Goal: Transaction & Acquisition: Book appointment/travel/reservation

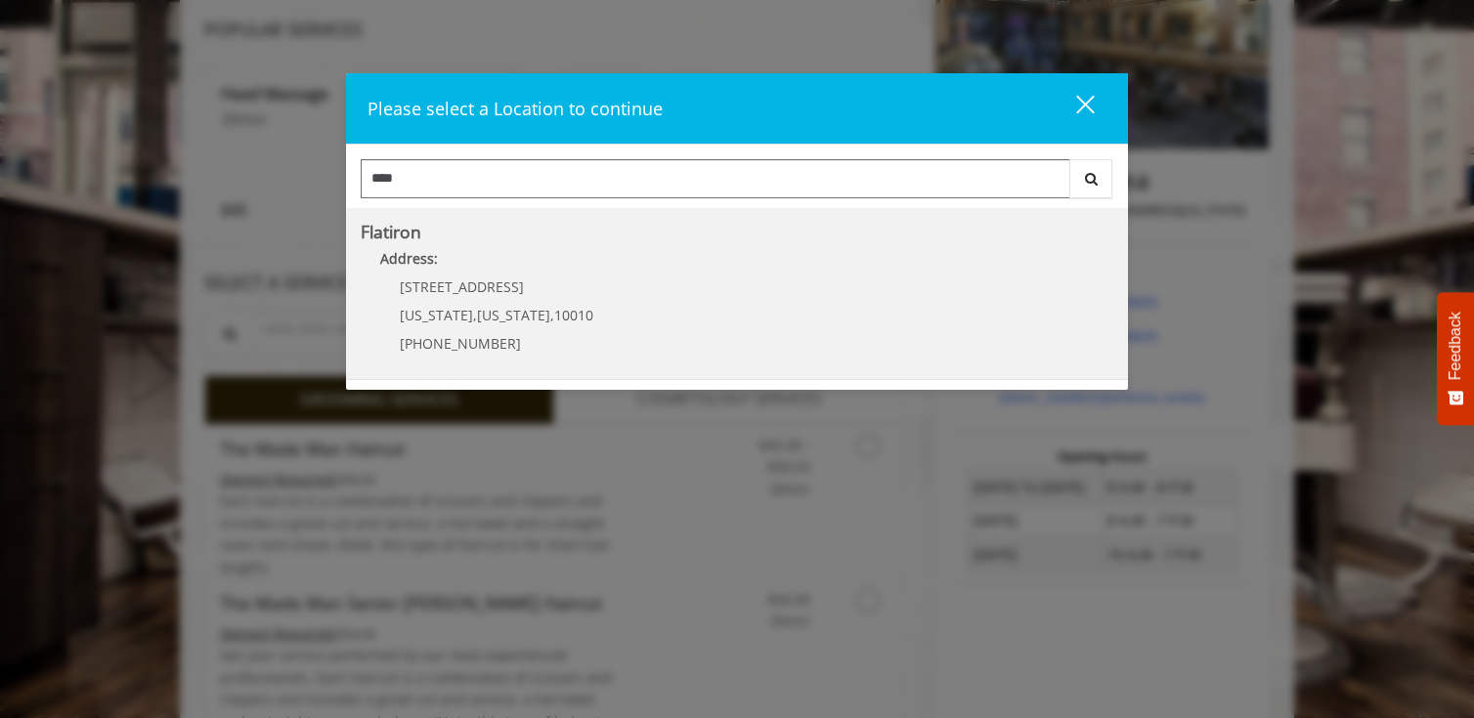
type input "****"
click at [508, 318] on span "New York" at bounding box center [513, 315] width 73 height 19
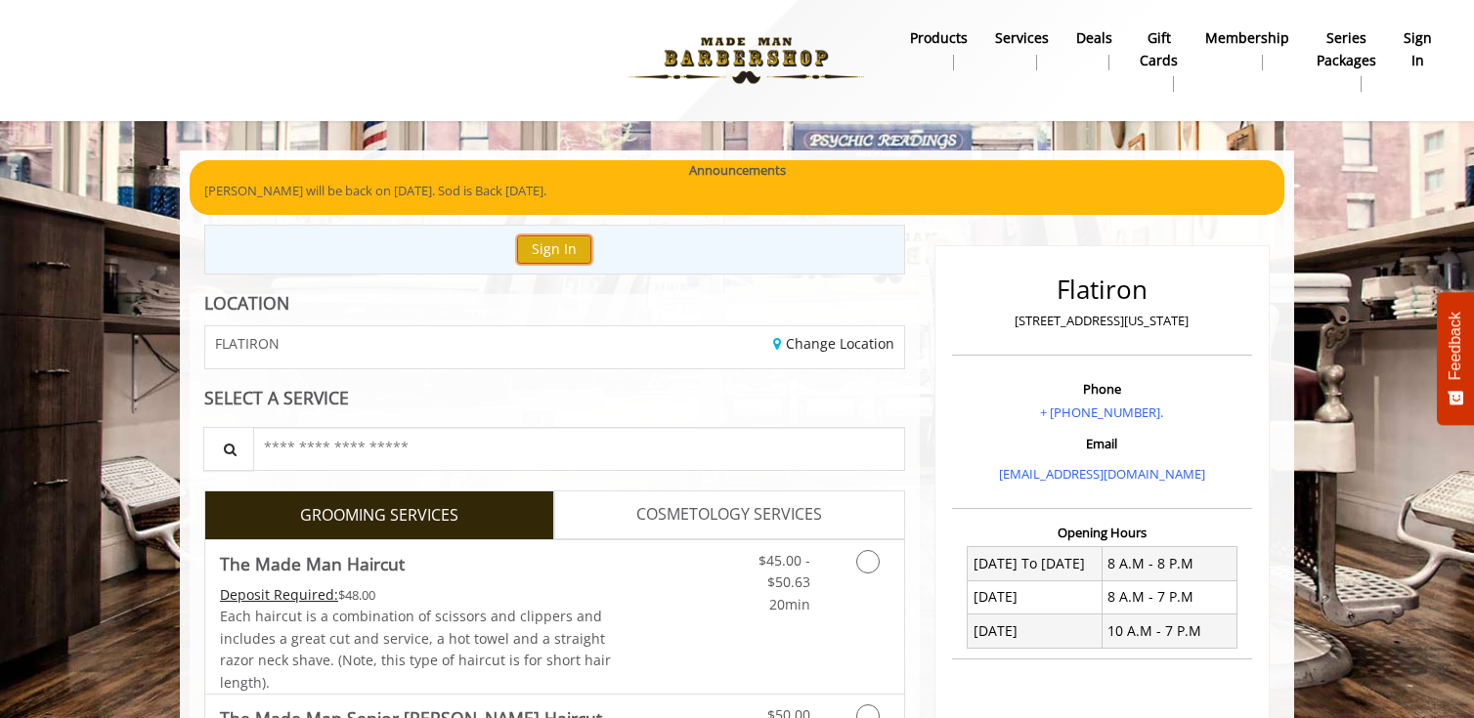
click at [539, 257] on button "Sign In" at bounding box center [554, 250] width 74 height 28
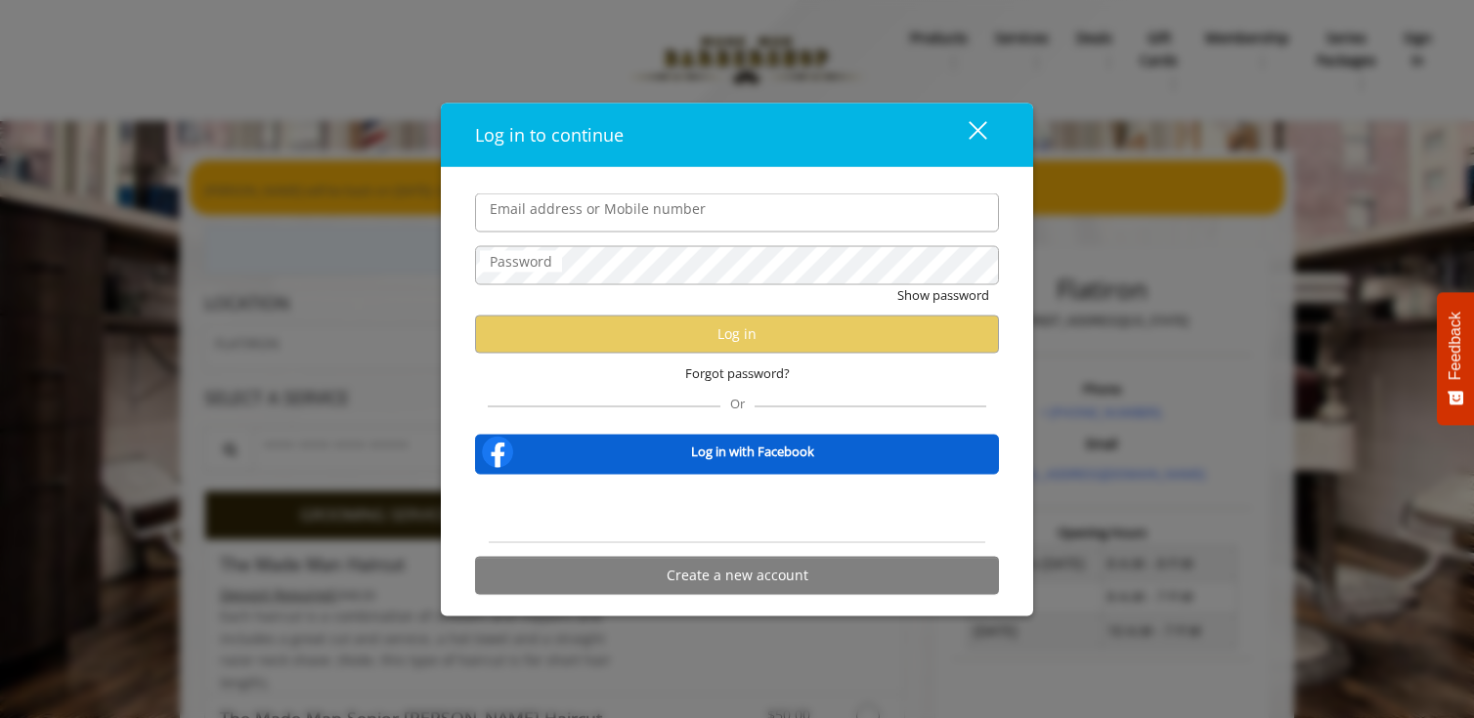
click at [598, 204] on input "Email address or Mobile number" at bounding box center [737, 213] width 524 height 39
type input "**********"
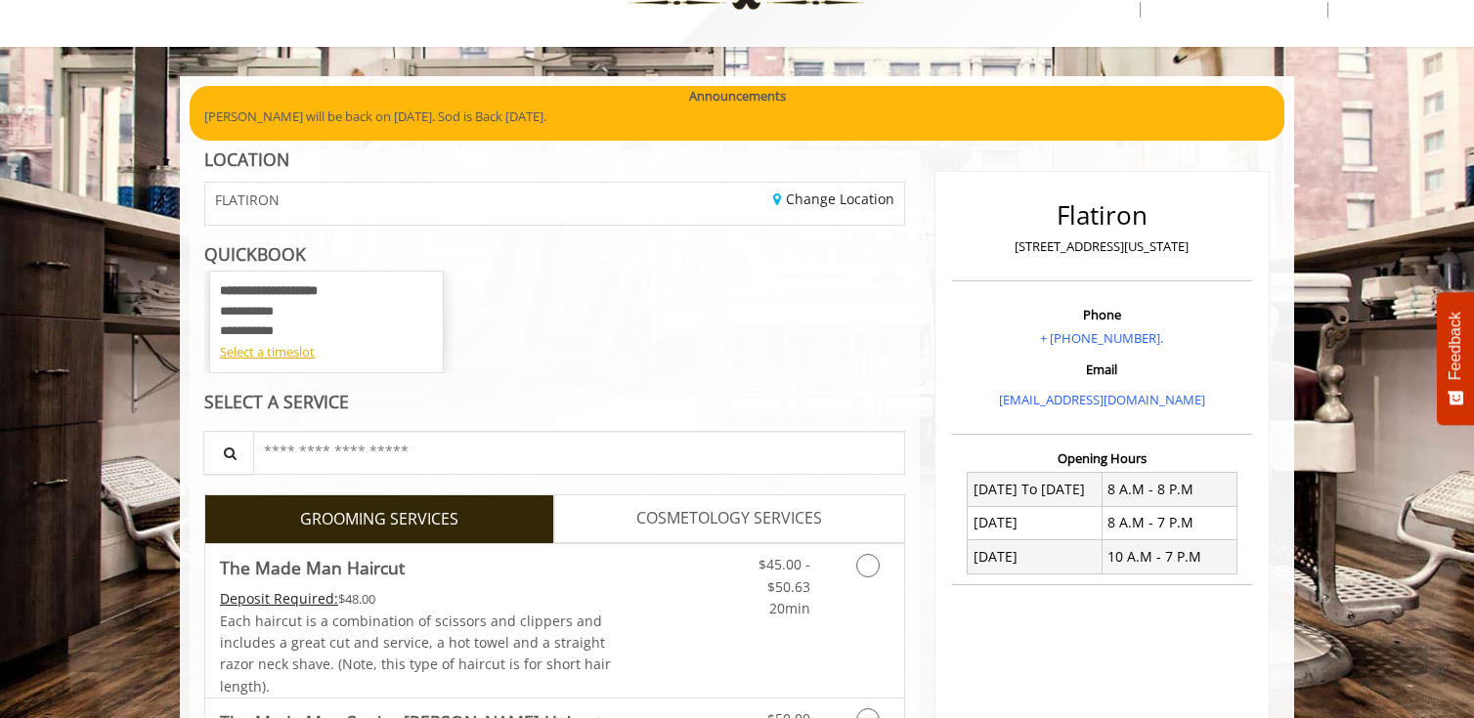
scroll to position [78, 0]
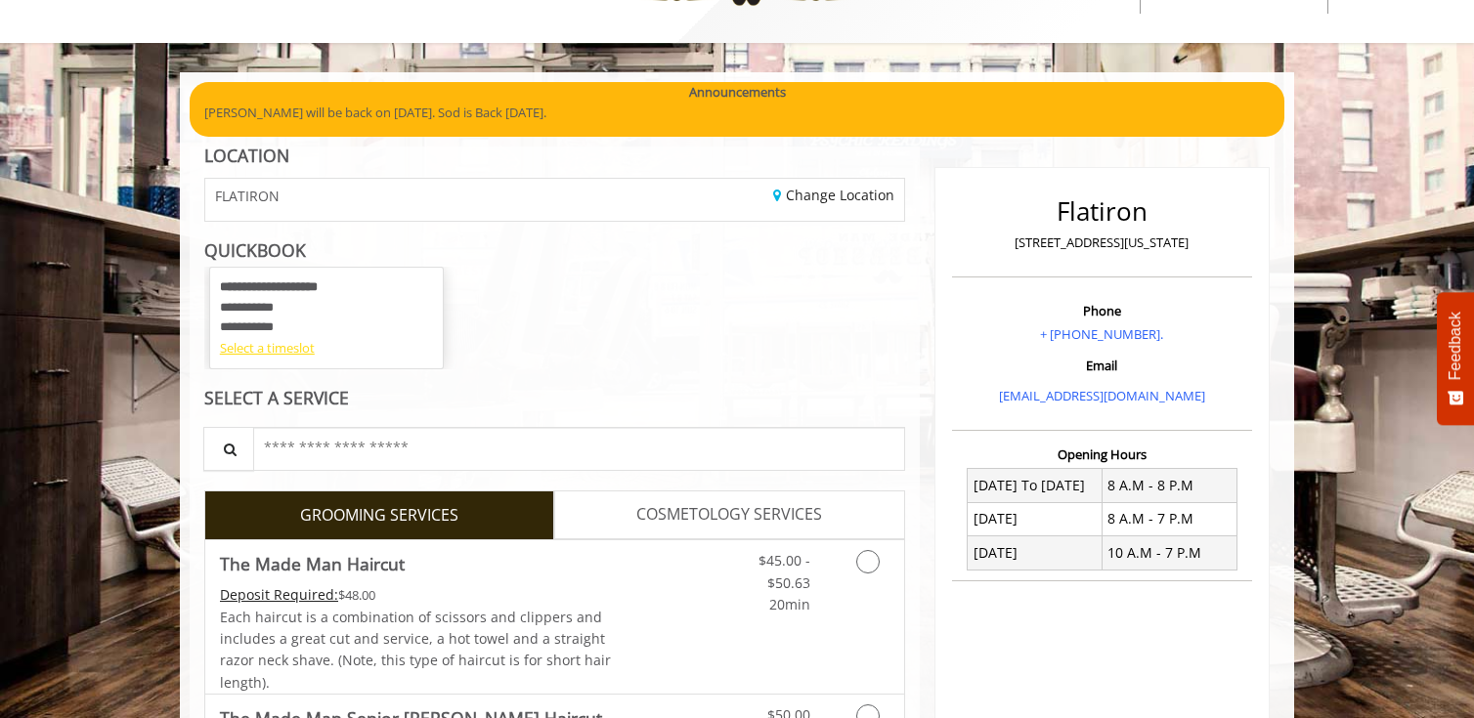
click at [275, 352] on div "Select a timeslot" at bounding box center [326, 348] width 213 height 21
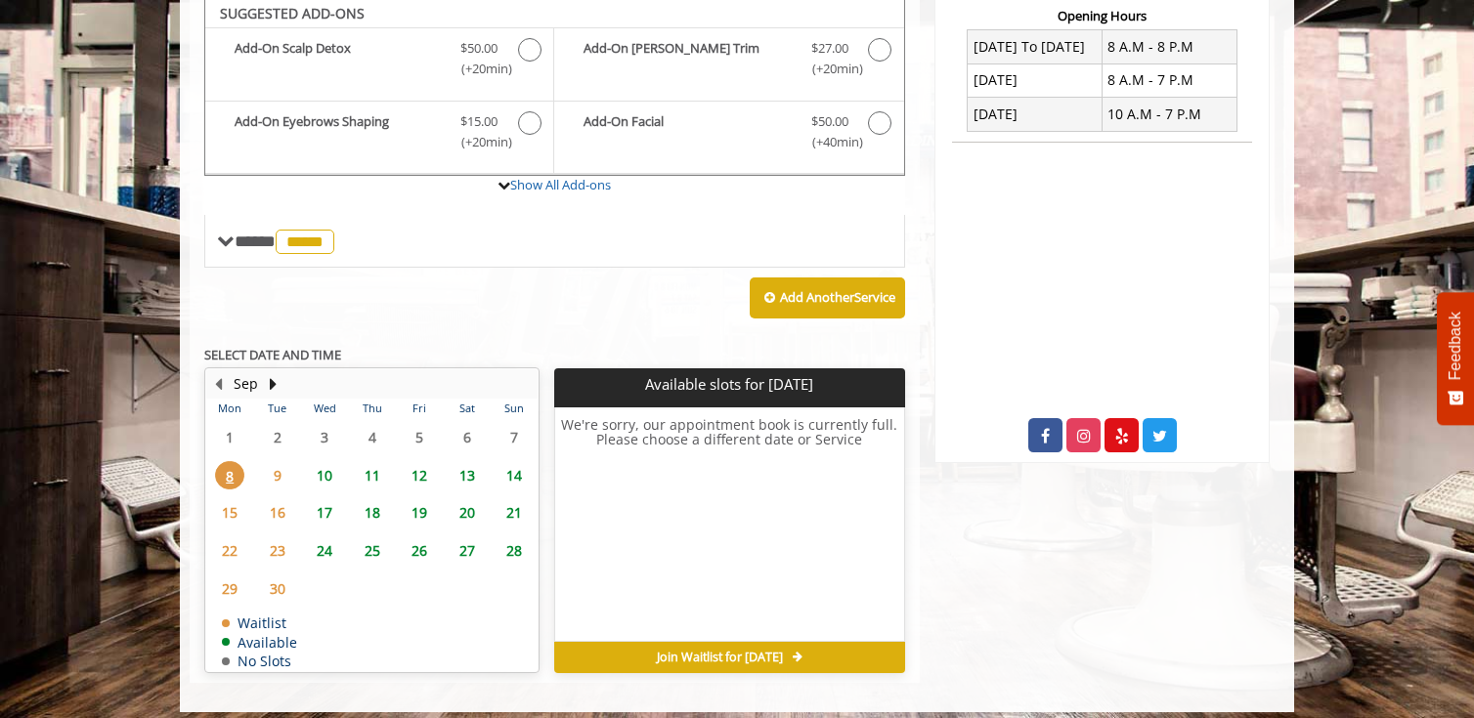
scroll to position [513, 0]
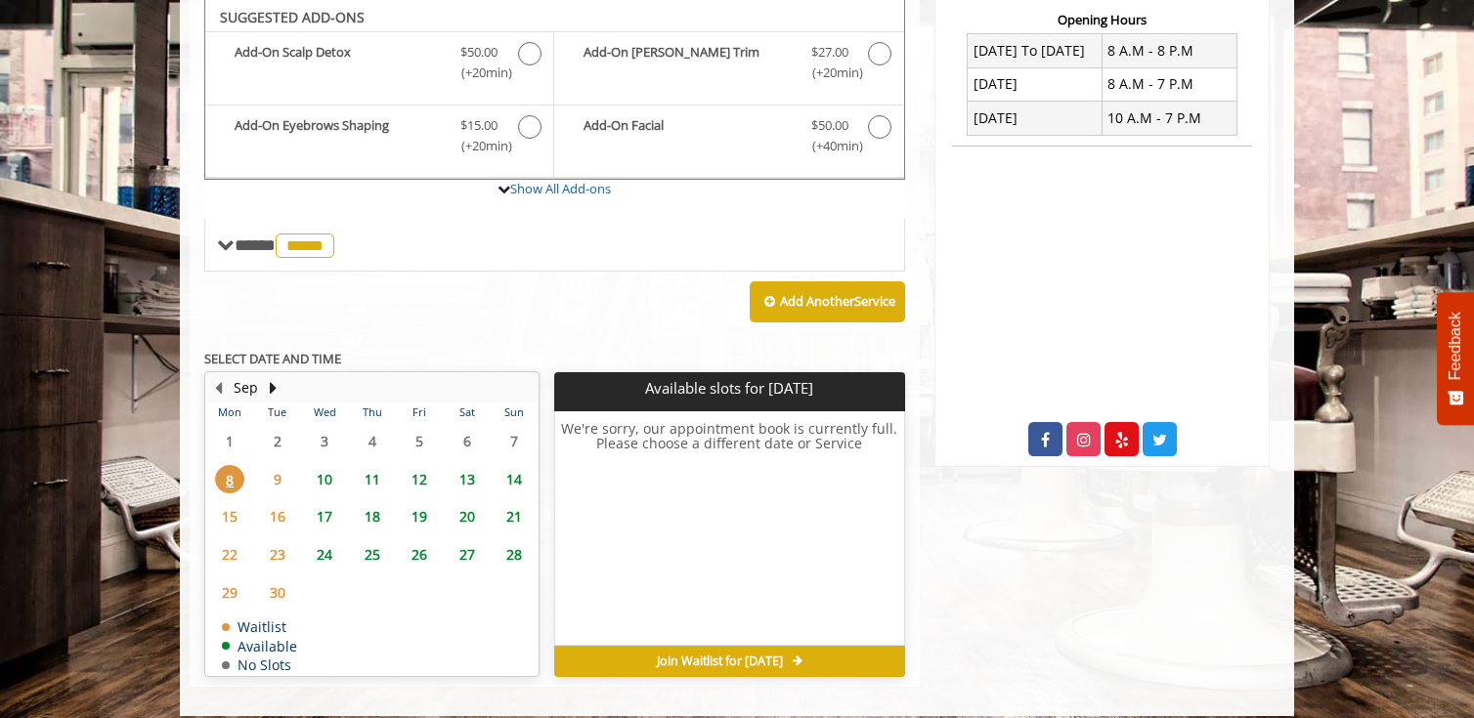
click at [324, 480] on span "10" at bounding box center [324, 479] width 29 height 28
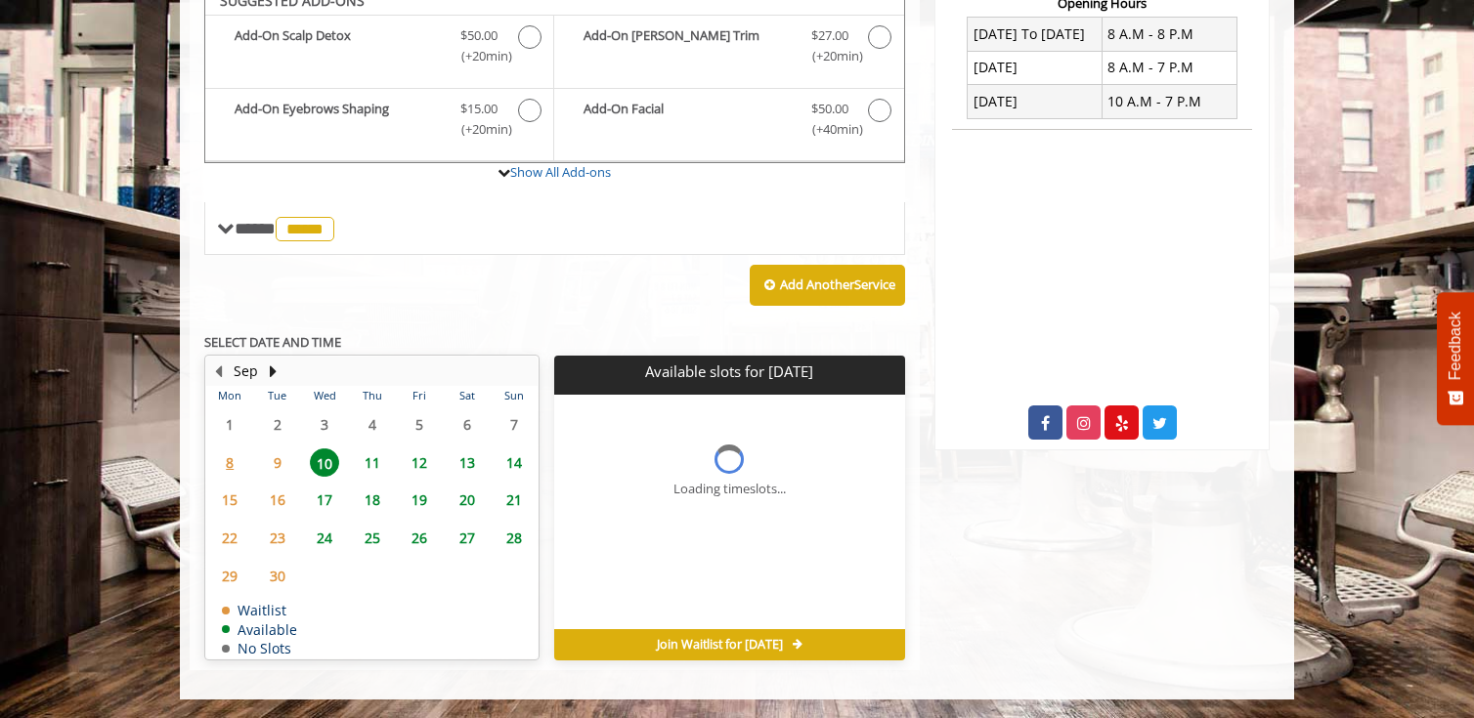
scroll to position [559, 0]
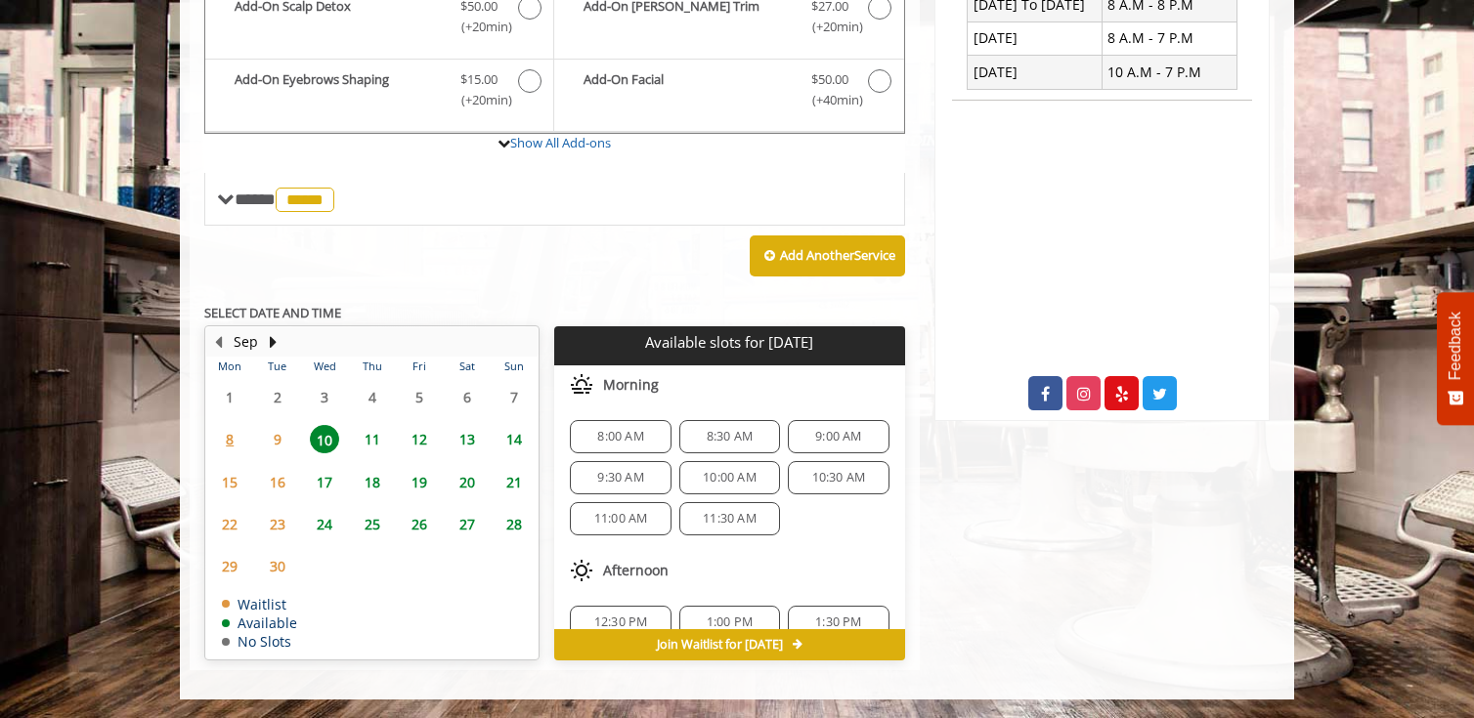
click at [750, 440] on span "8:30 AM" at bounding box center [729, 437] width 83 height 16
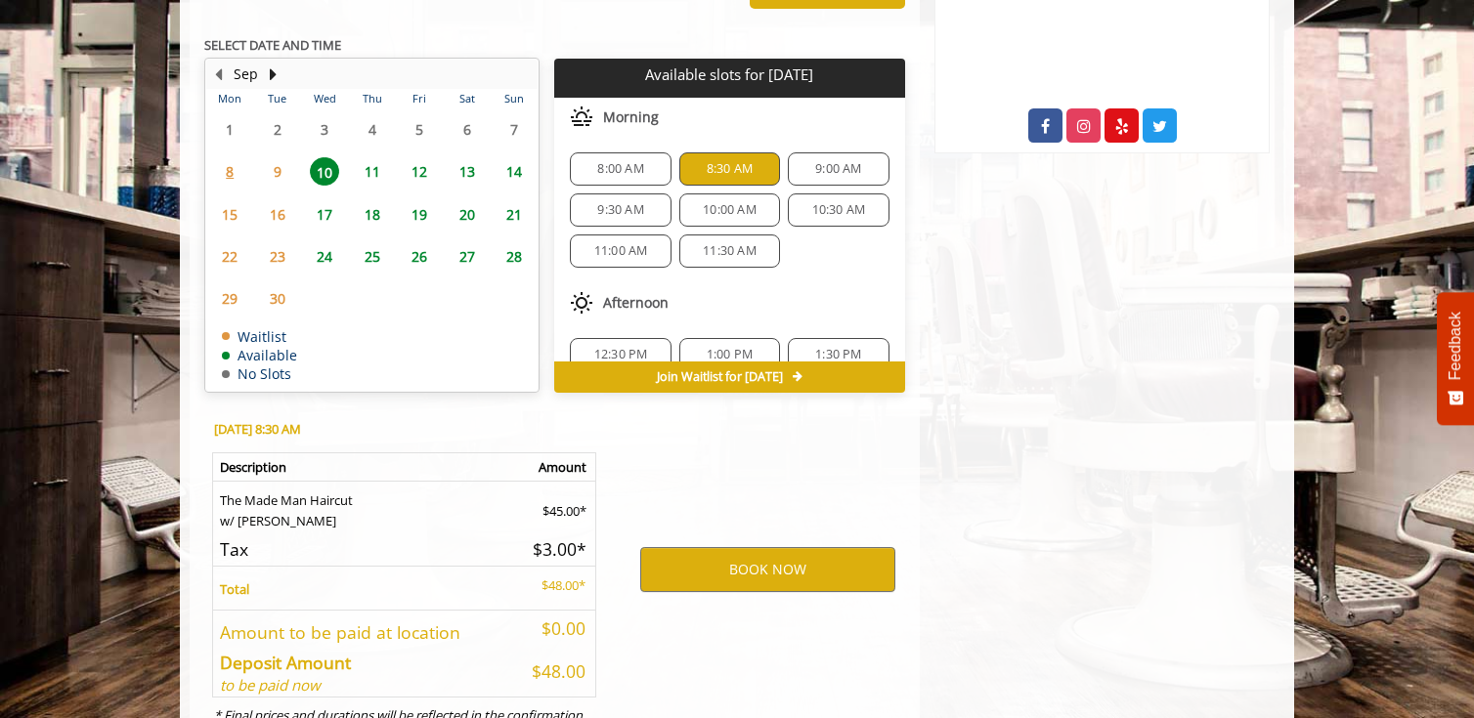
scroll to position [912, 0]
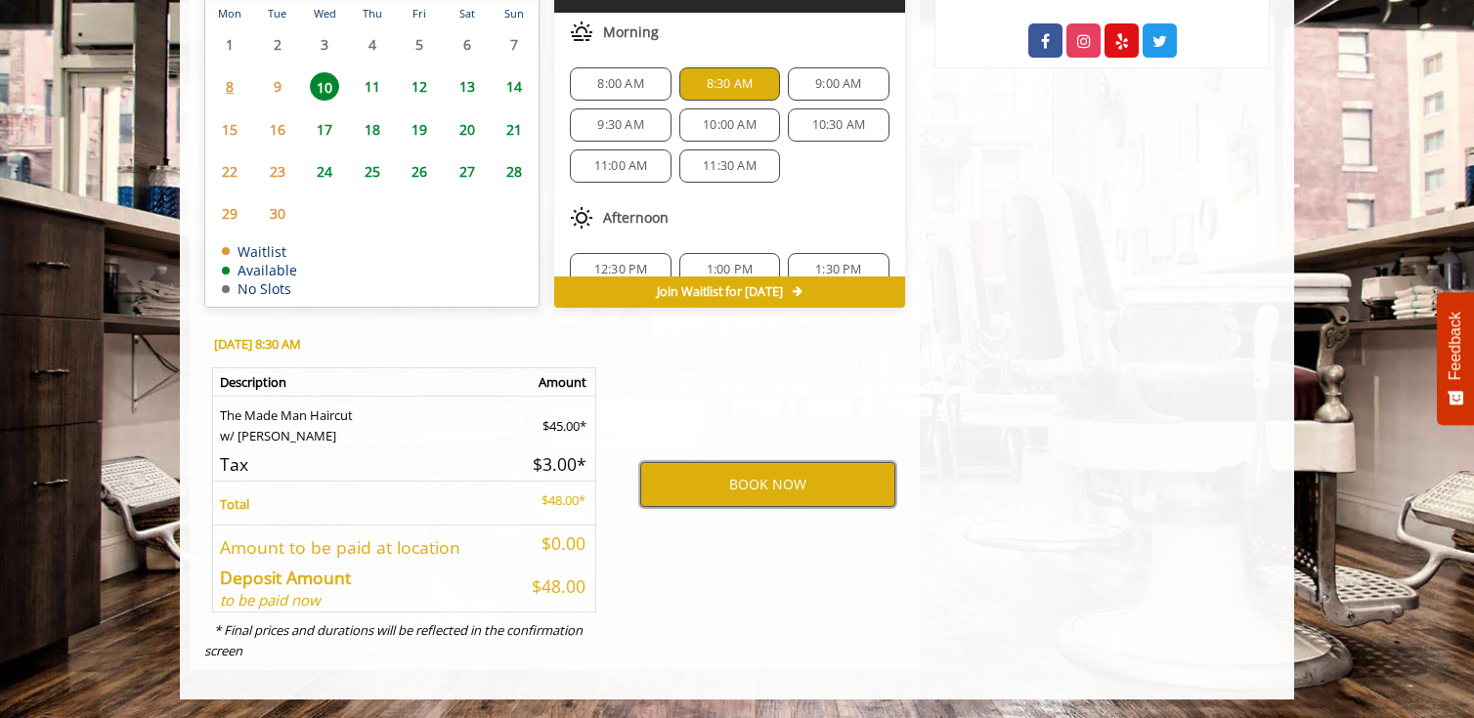
click at [798, 484] on button "BOOK NOW" at bounding box center [767, 484] width 255 height 45
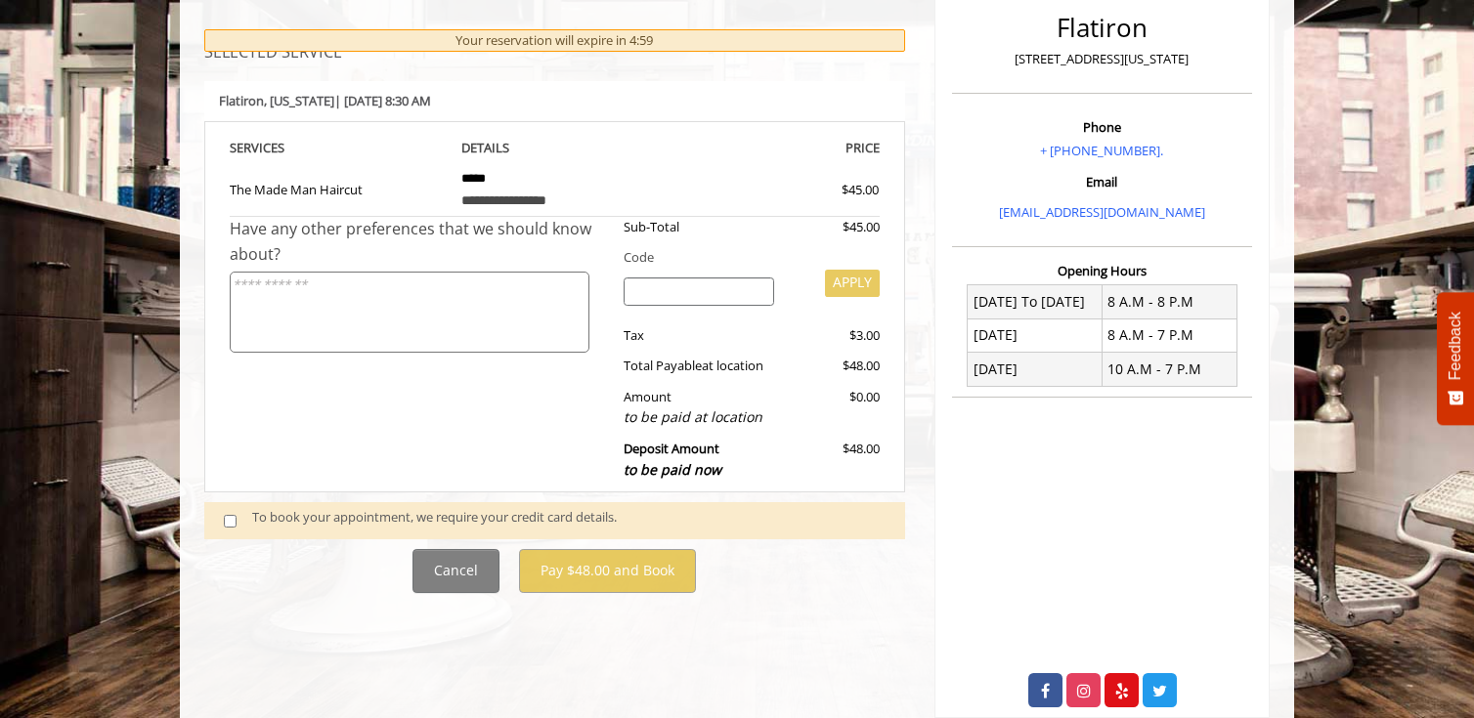
scroll to position [260, 0]
click at [220, 523] on span at bounding box center [238, 522] width 58 height 26
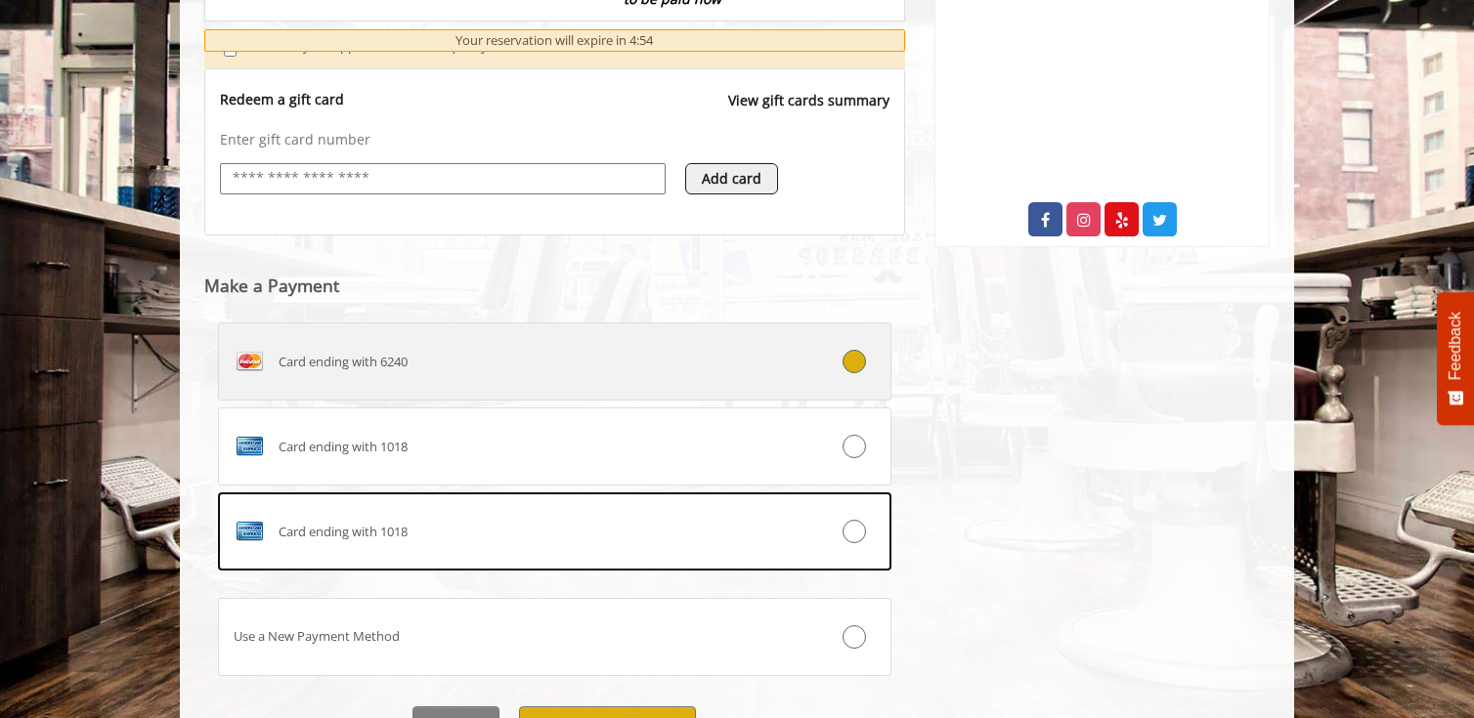
scroll to position [764, 0]
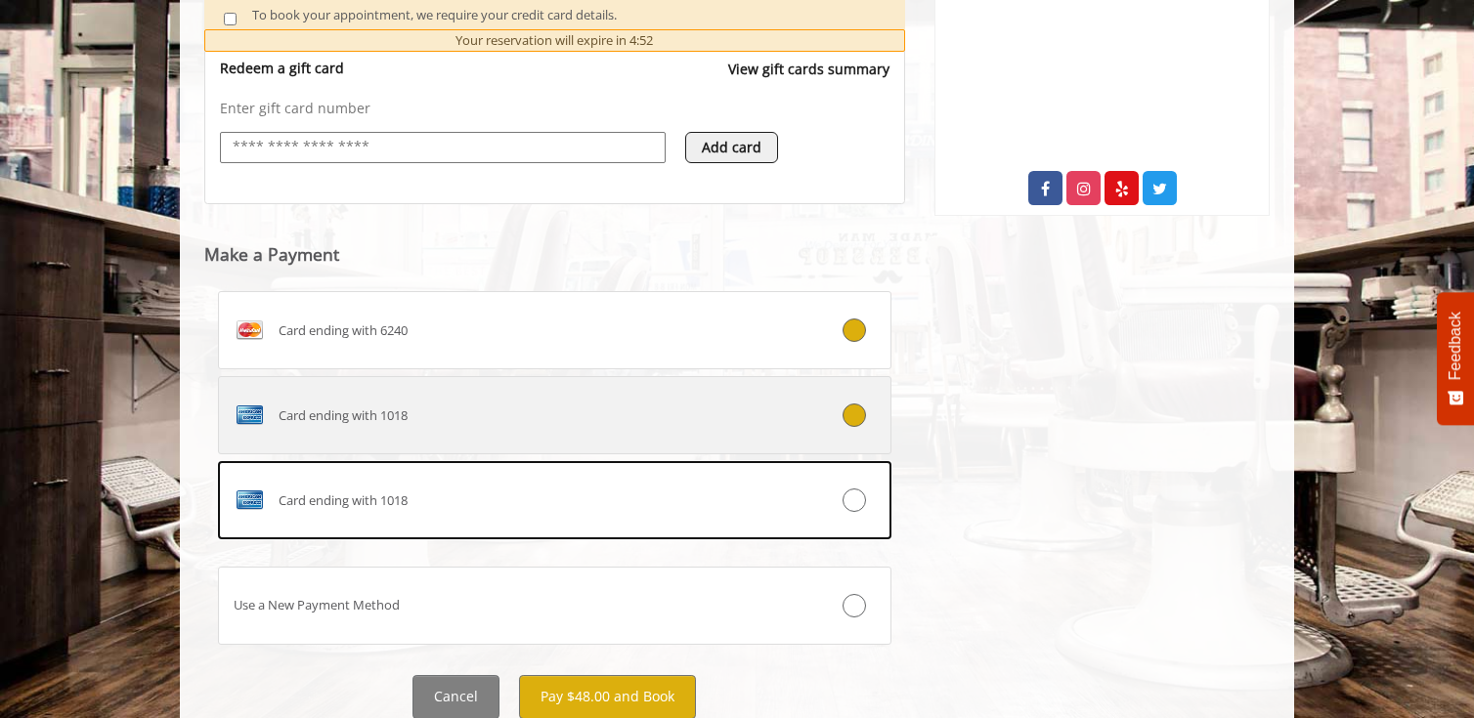
click at [821, 426] on div at bounding box center [833, 415] width 111 height 23
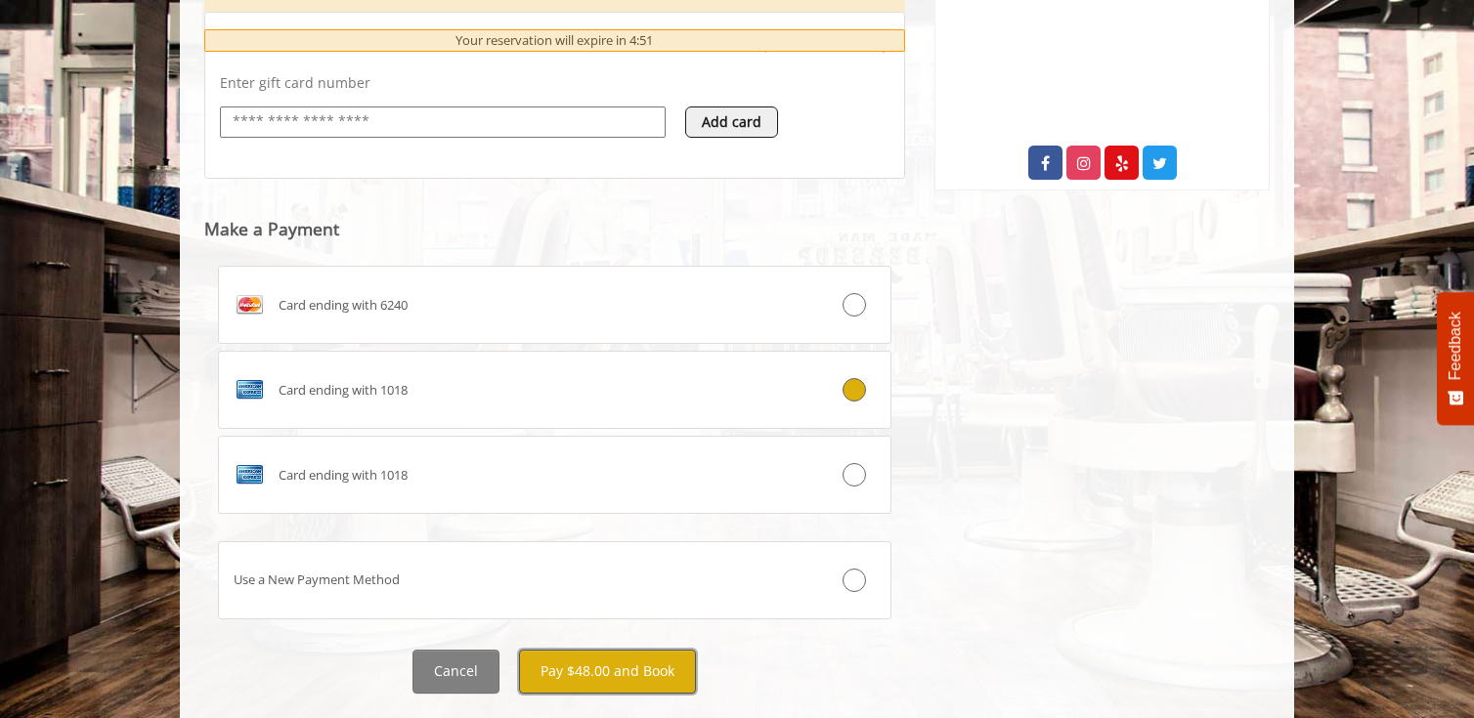
click at [633, 676] on button "Pay $48.00 and Book" at bounding box center [607, 672] width 177 height 44
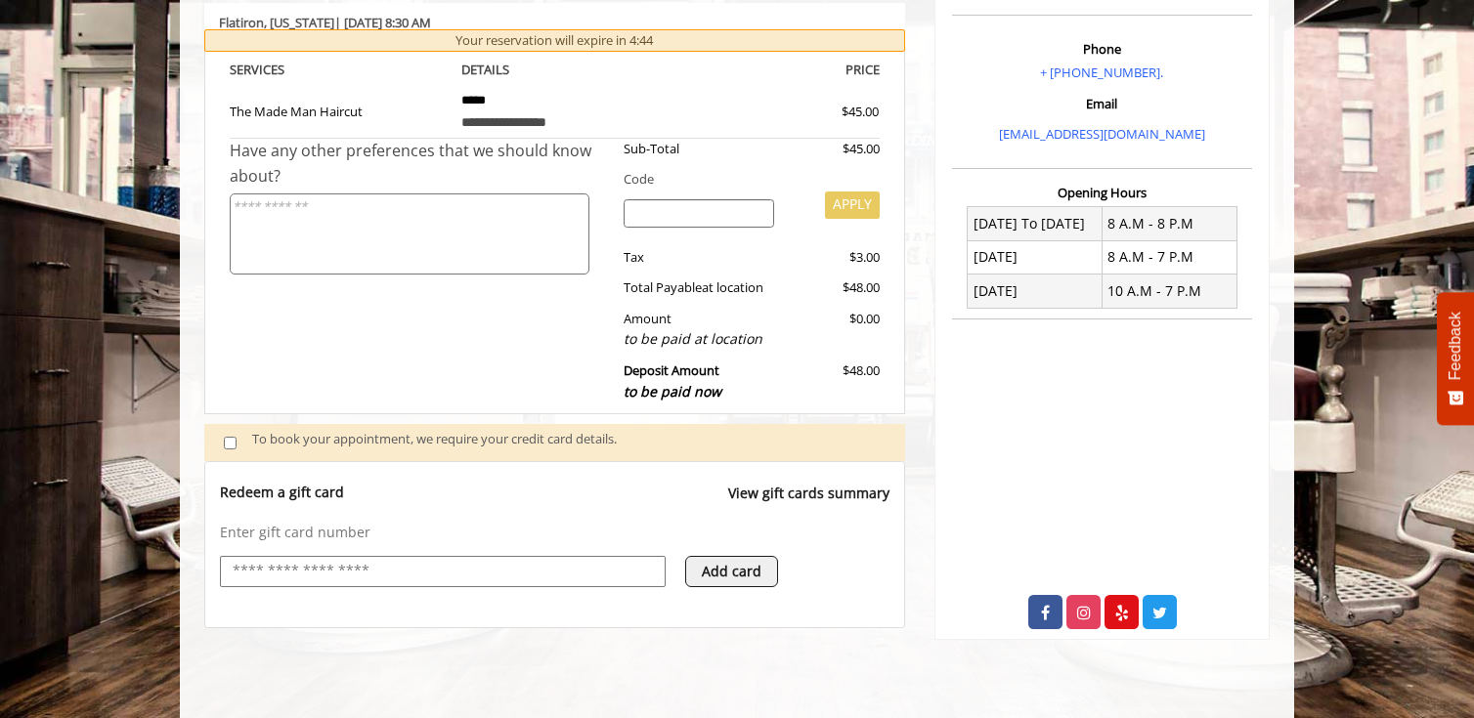
scroll to position [542, 0]
